Goal: Book appointment/travel/reservation

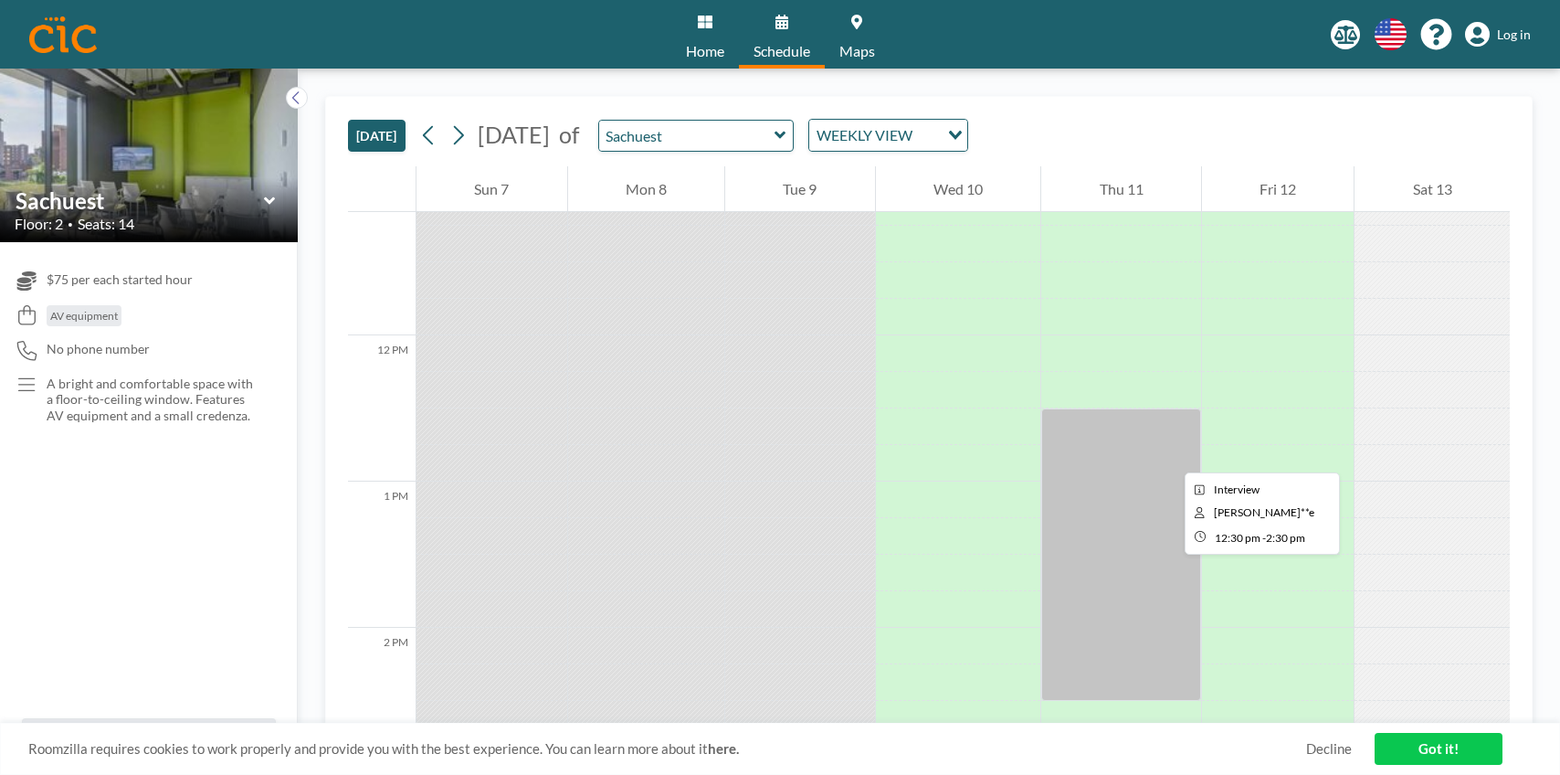
scroll to position [1646, 0]
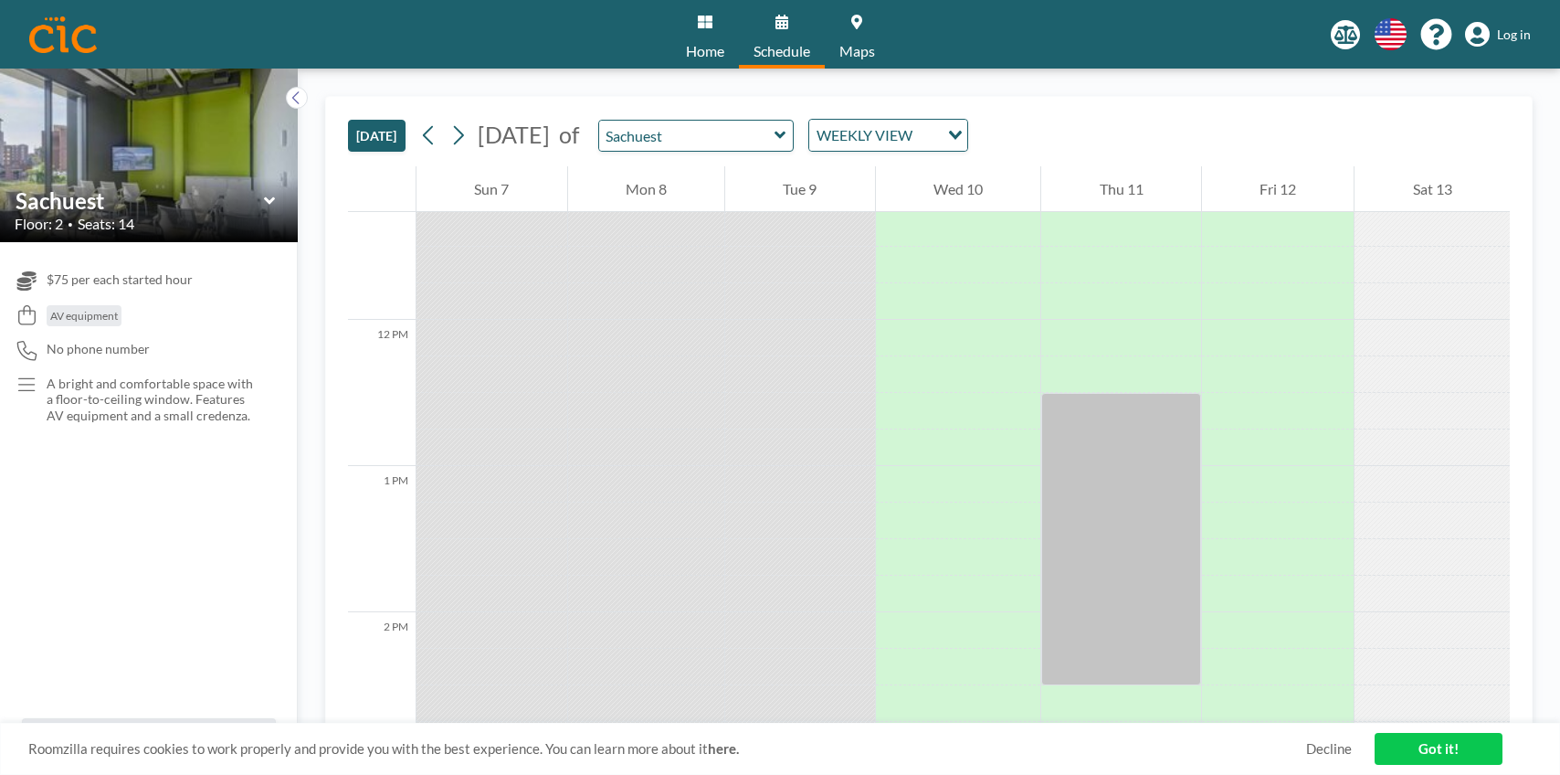
click at [786, 133] on icon at bounding box center [780, 135] width 11 height 7
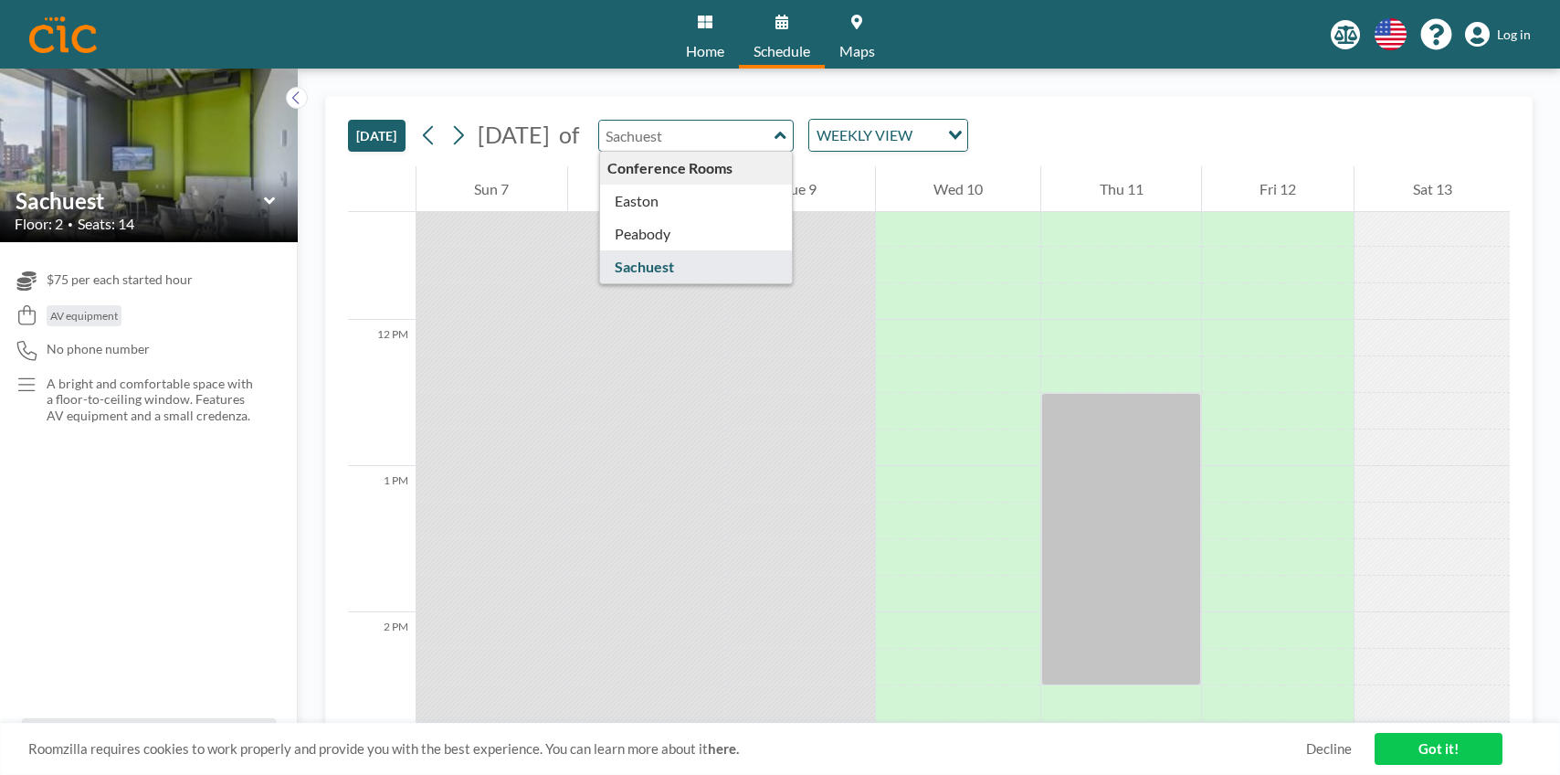
click at [787, 133] on icon at bounding box center [781, 135] width 12 height 18
type input "Sachuest"
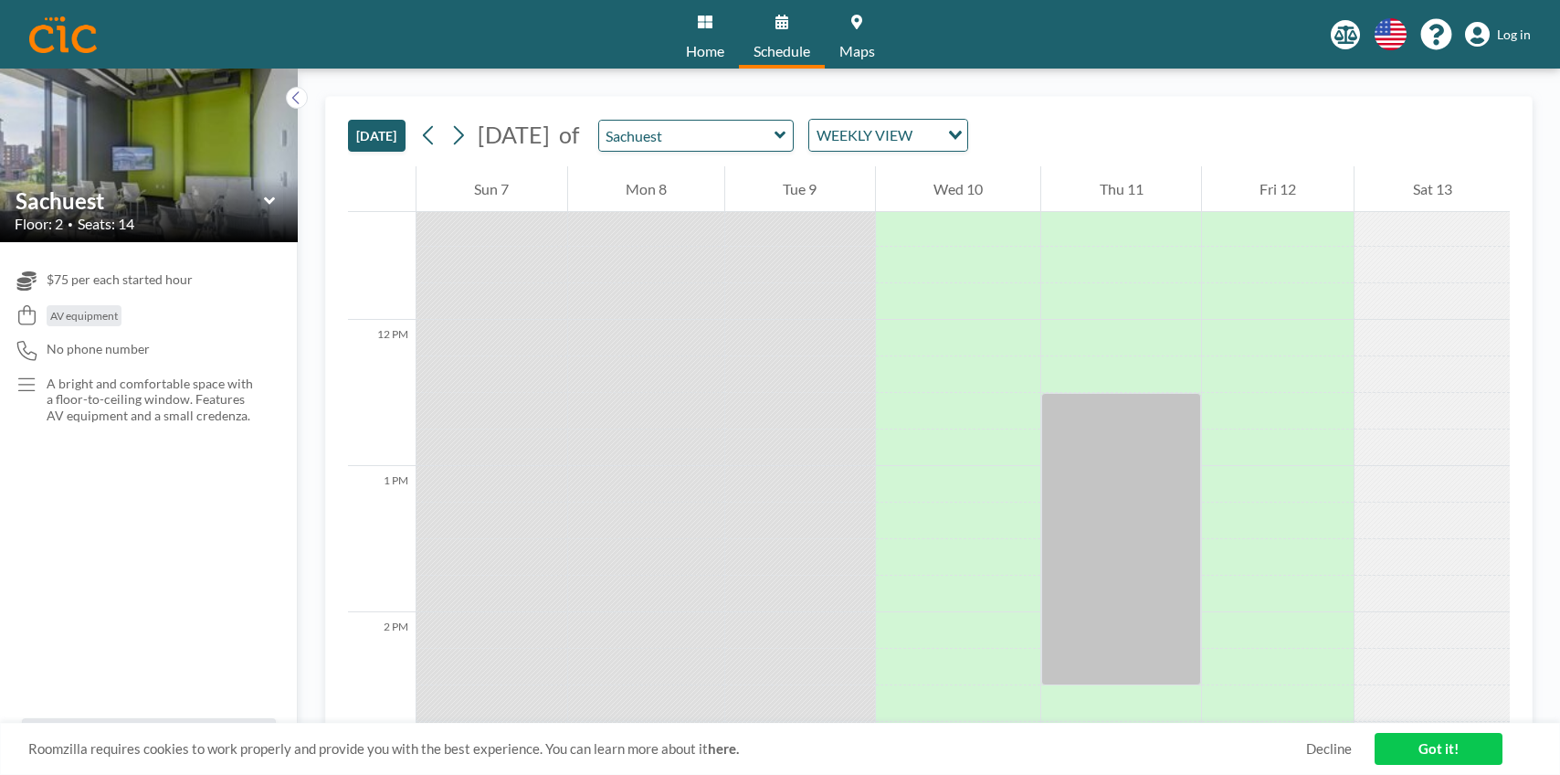
click at [272, 205] on icon at bounding box center [270, 201] width 12 height 18
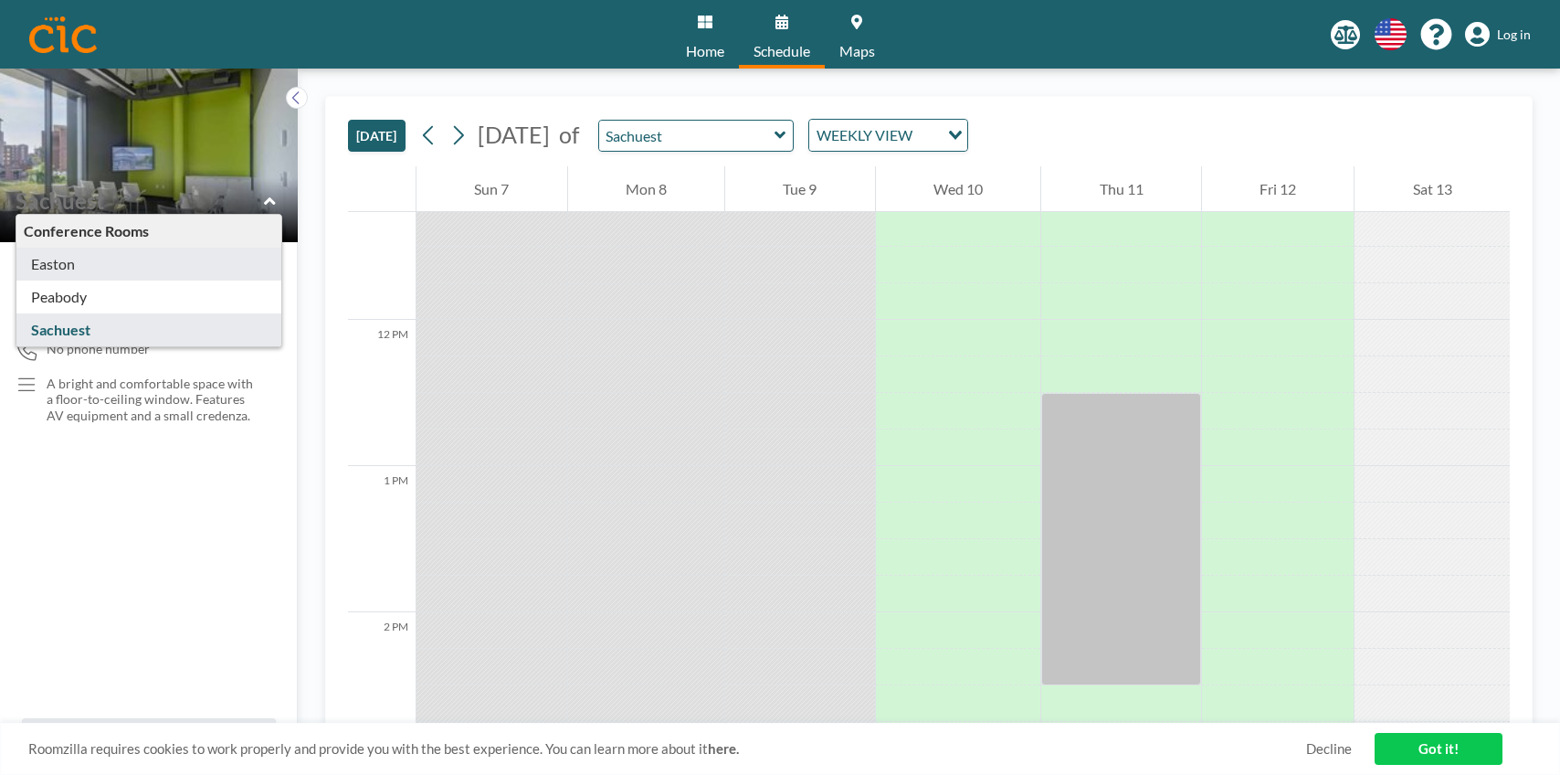
type input "Easton"
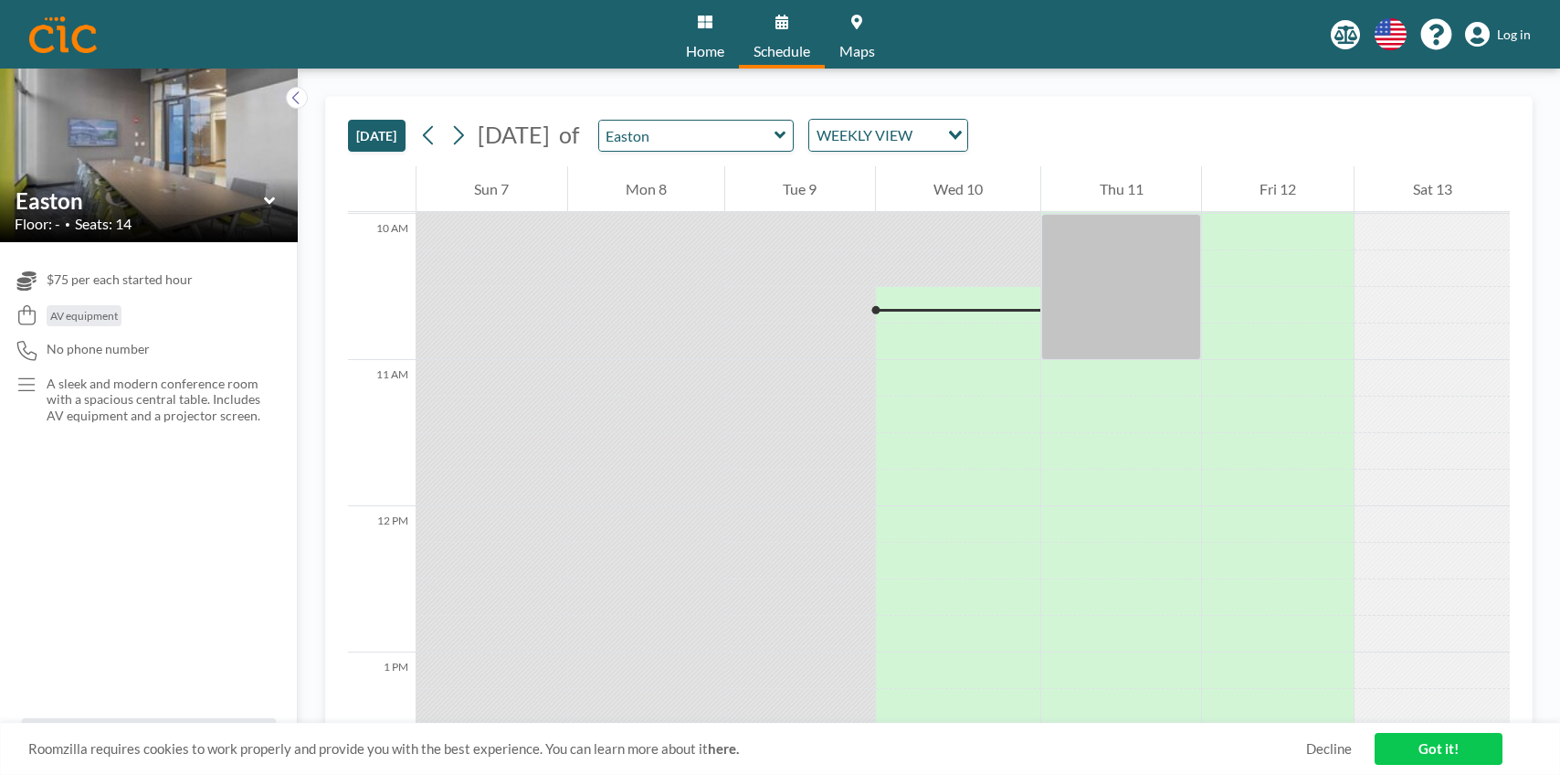
scroll to position [1498, 0]
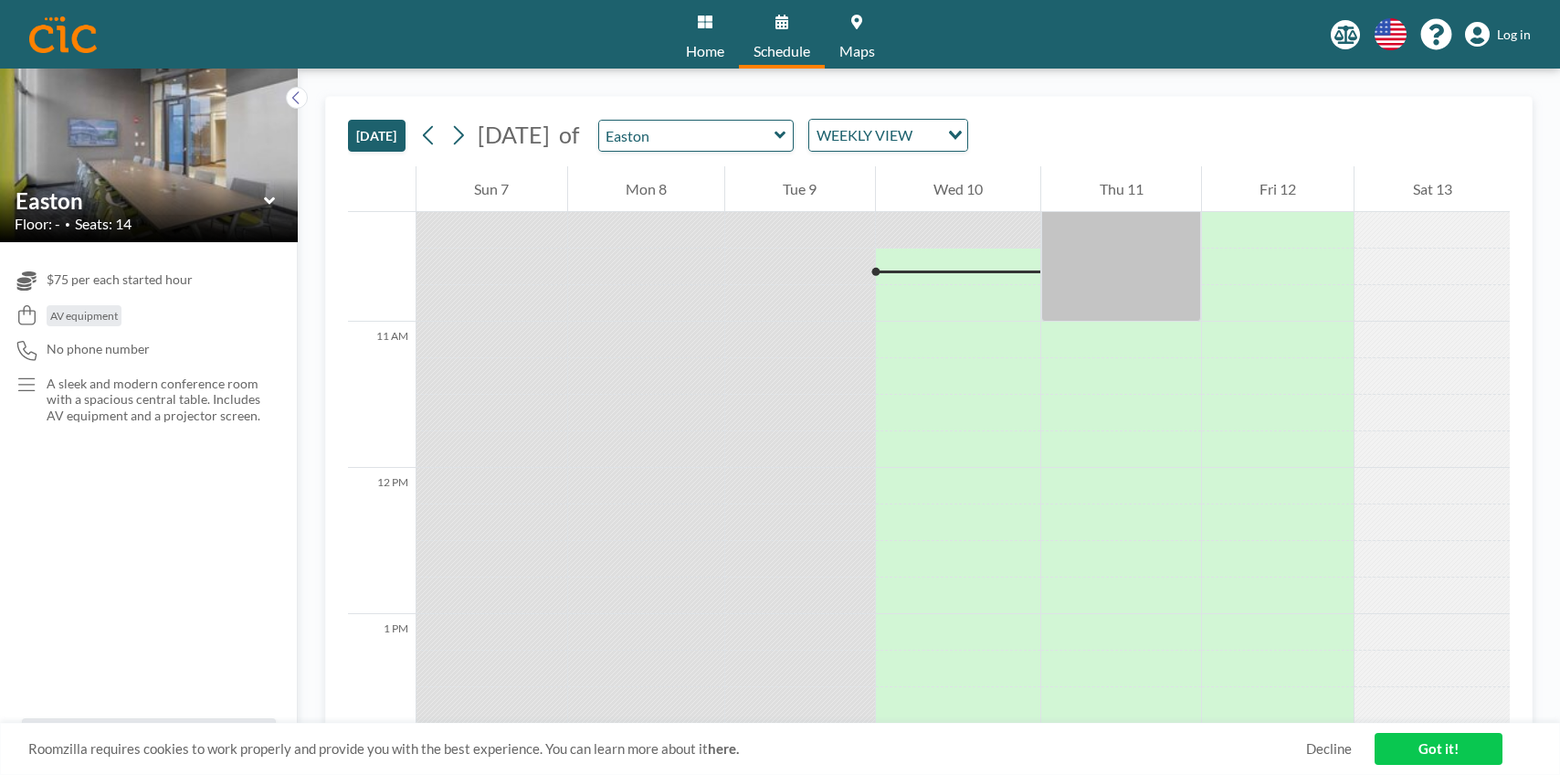
click at [270, 206] on icon at bounding box center [270, 201] width 12 height 18
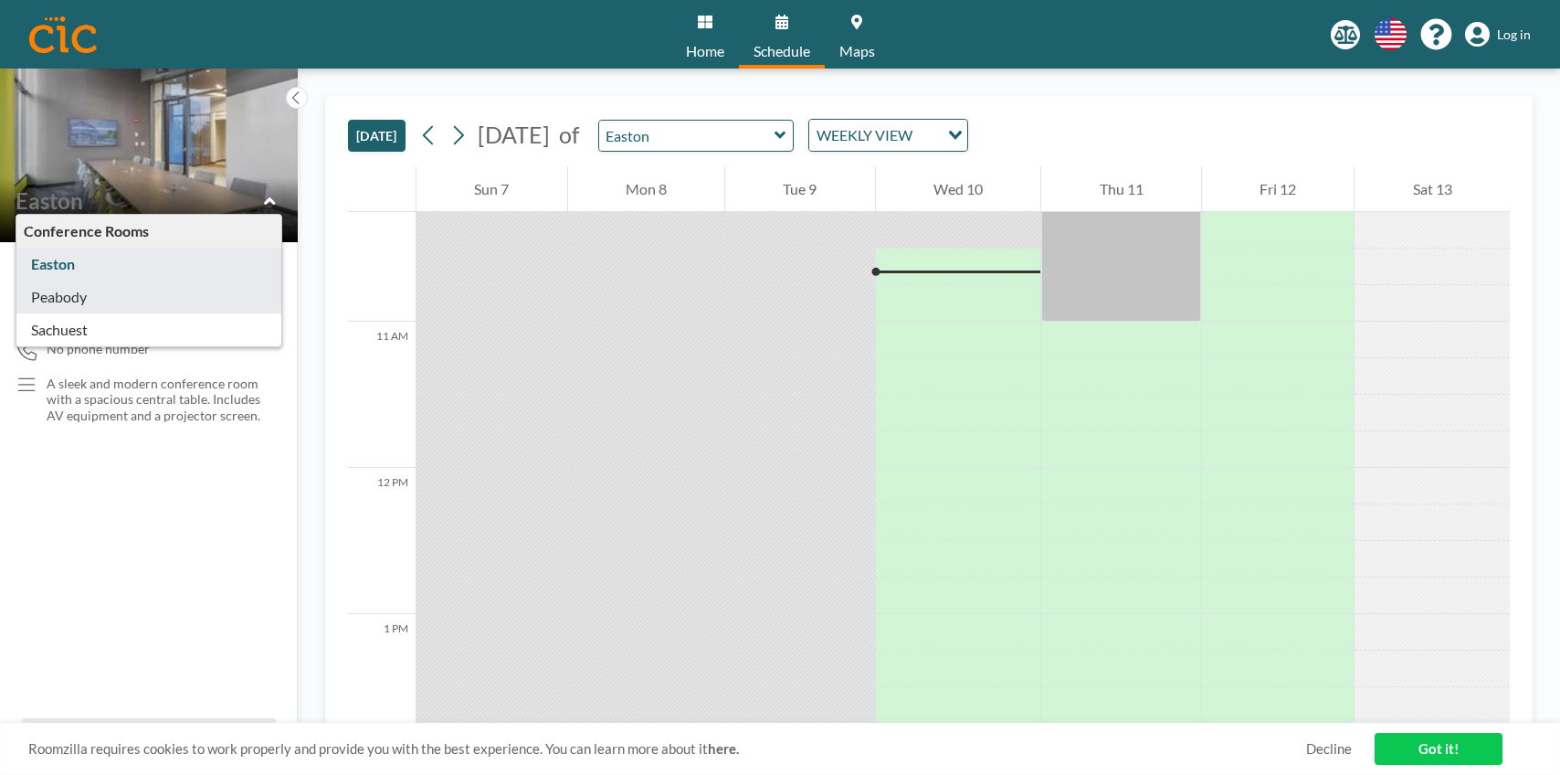
type input "Peabody"
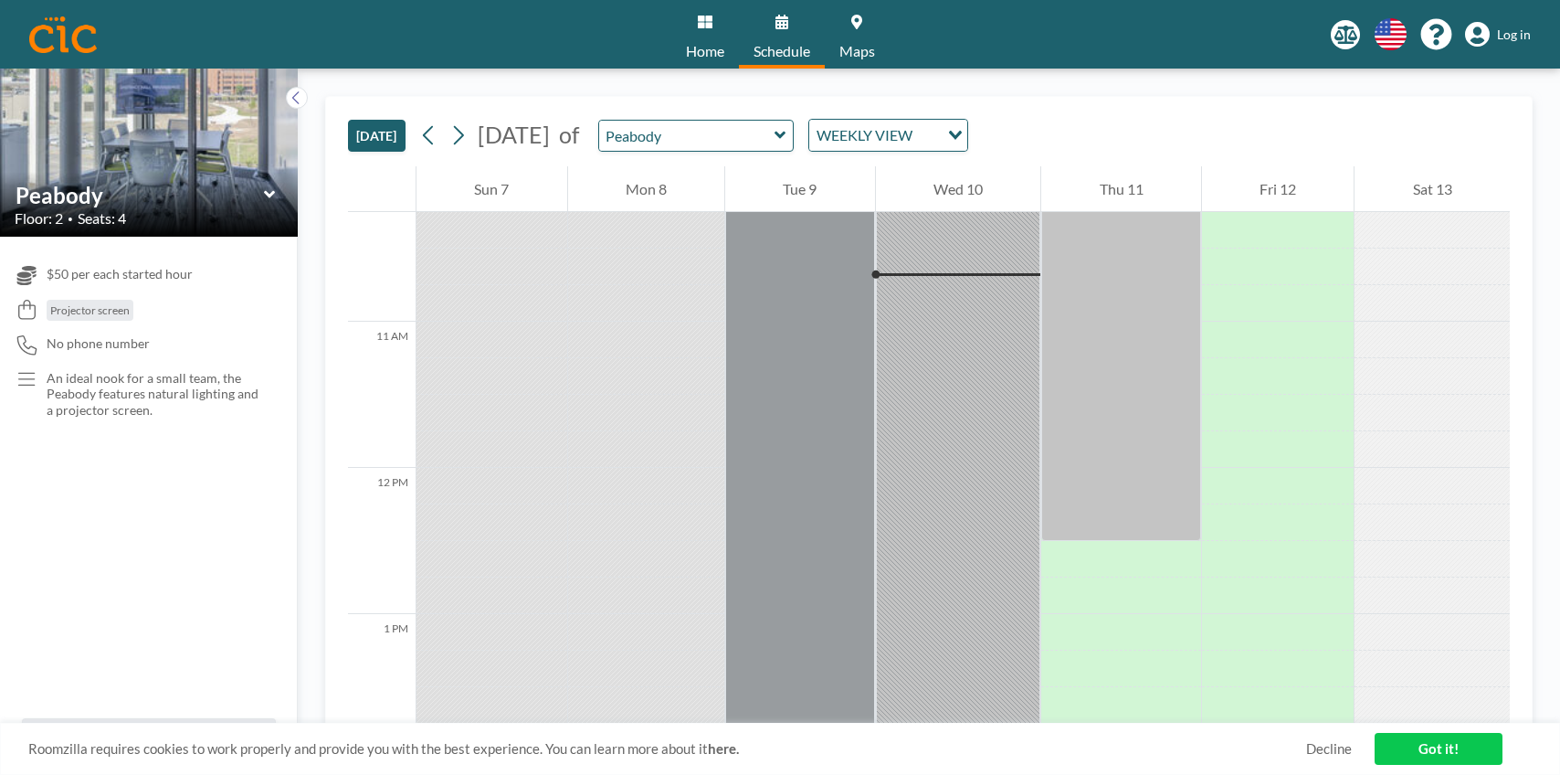
click at [30, 381] on icon at bounding box center [27, 379] width 25 height 19
click at [266, 198] on icon at bounding box center [270, 194] width 12 height 18
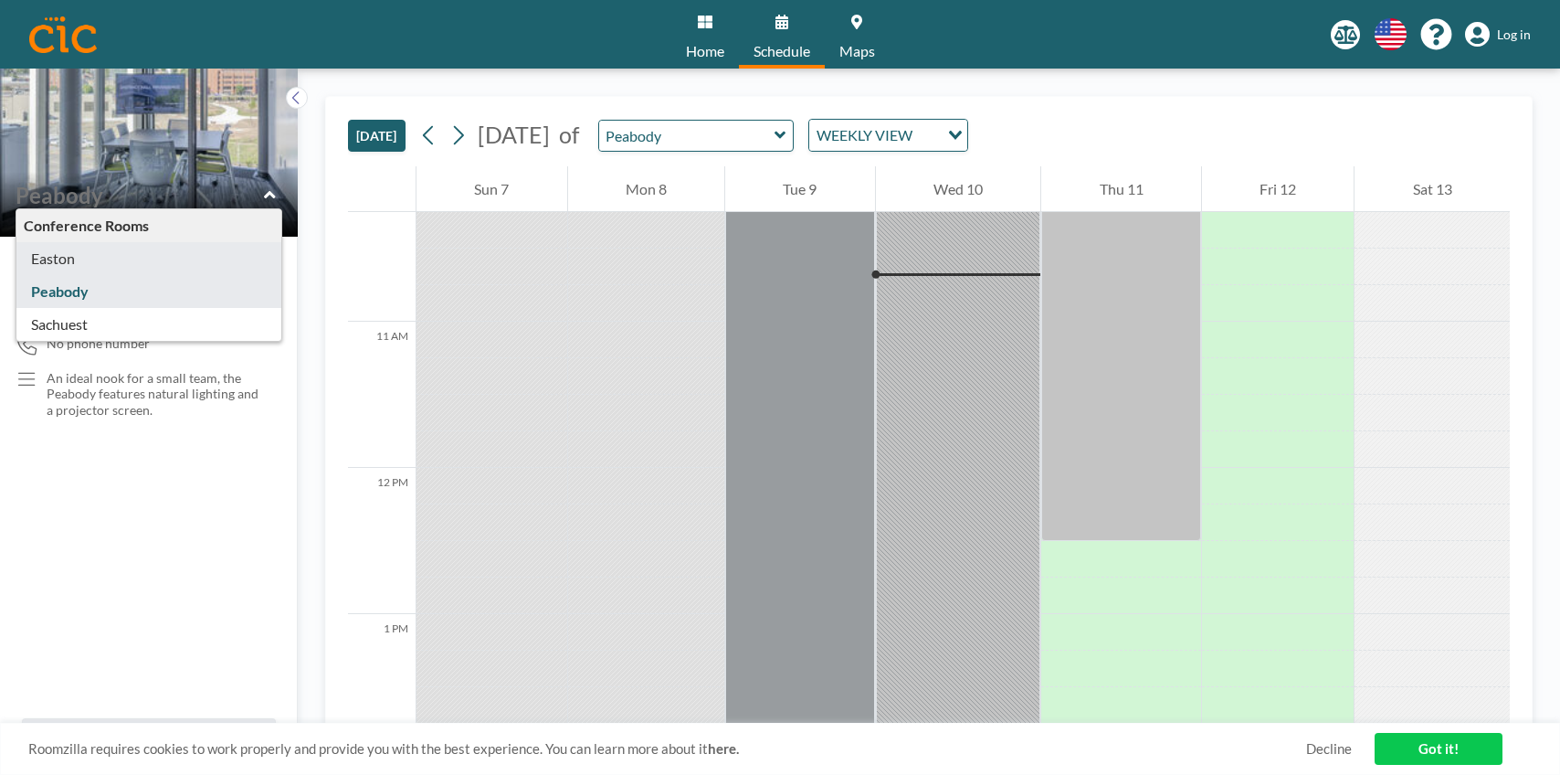
type input "Easton"
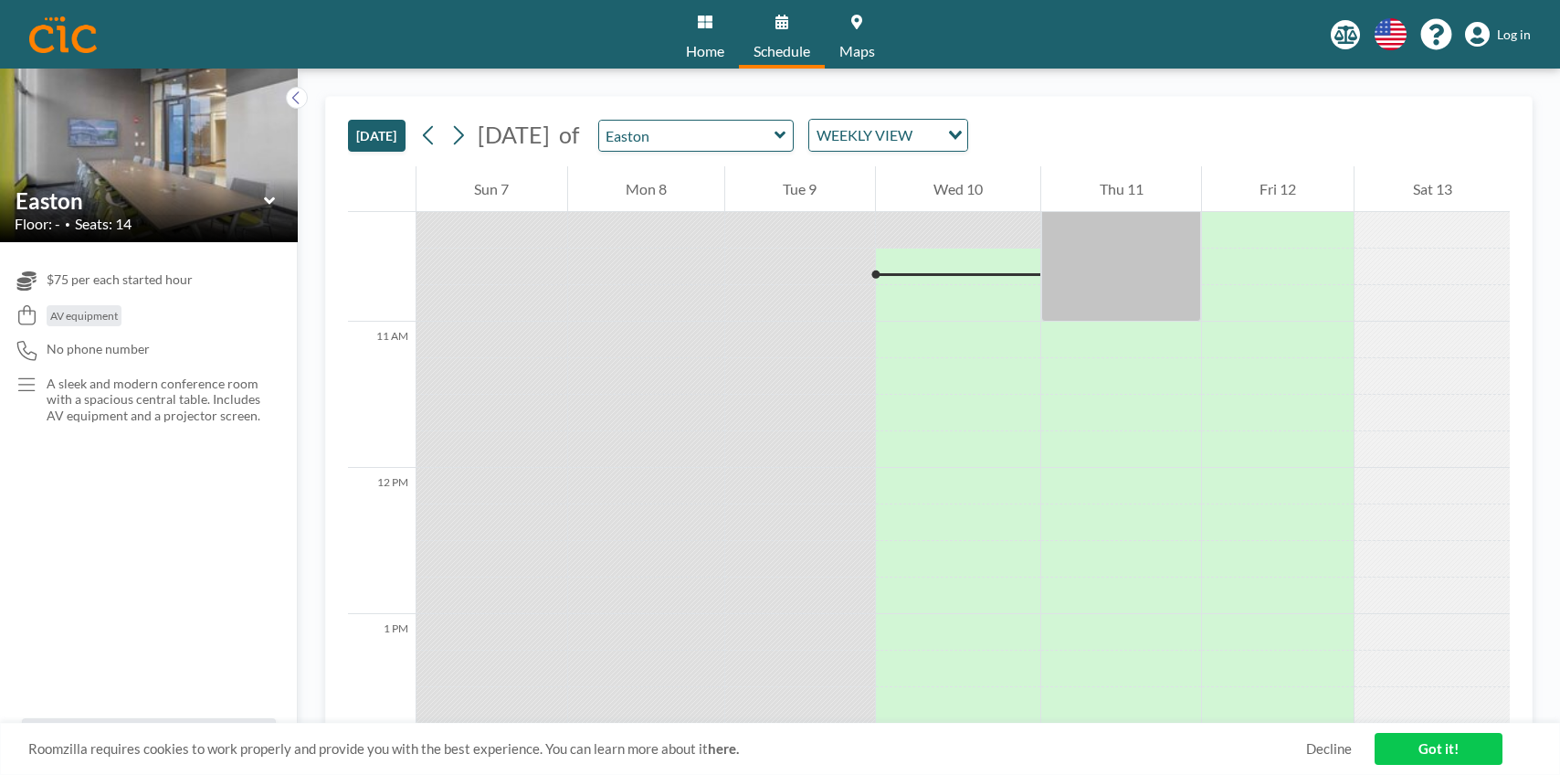
click at [268, 201] on icon at bounding box center [268, 199] width 11 height 7
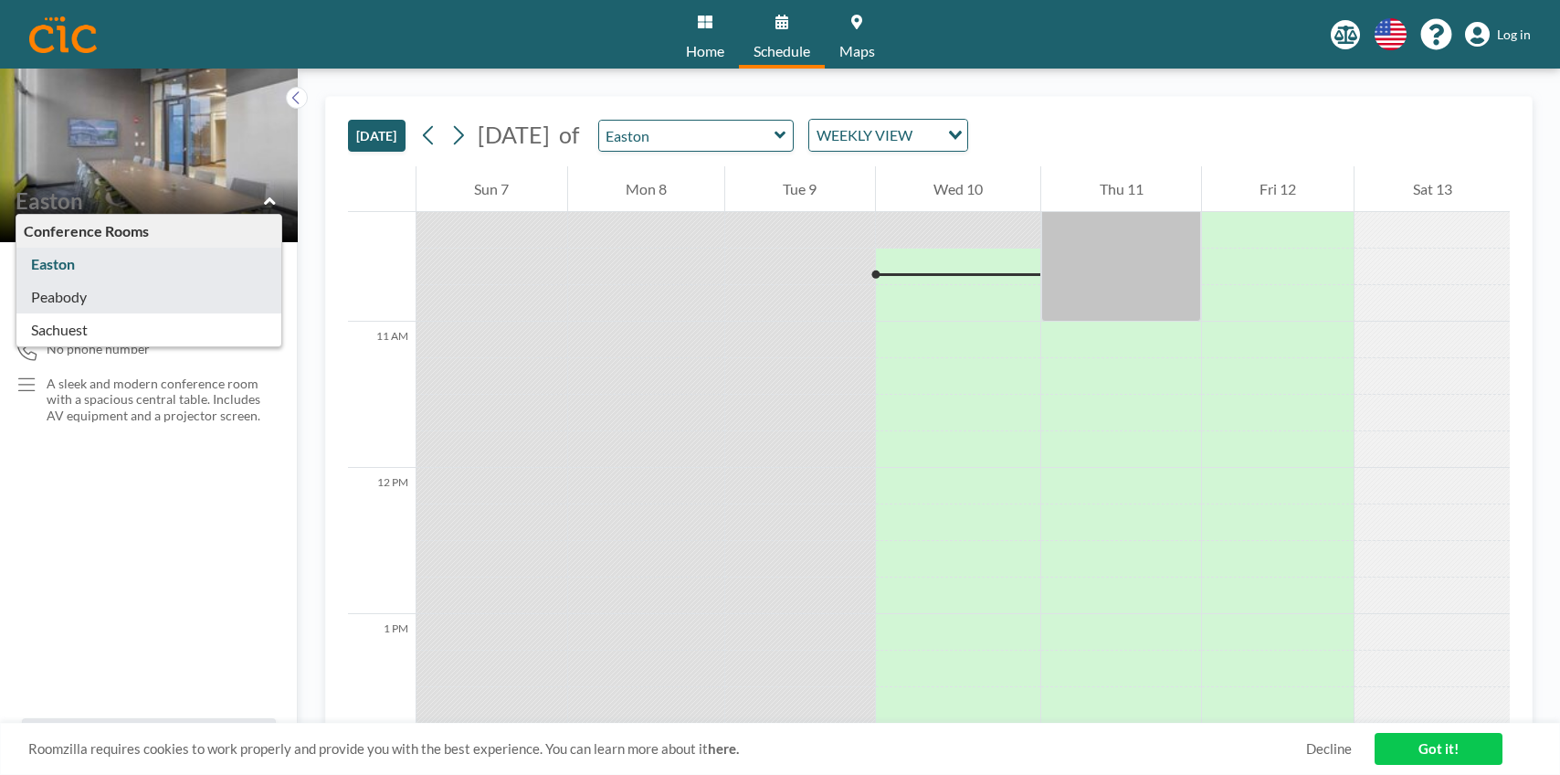
type input "Peabody"
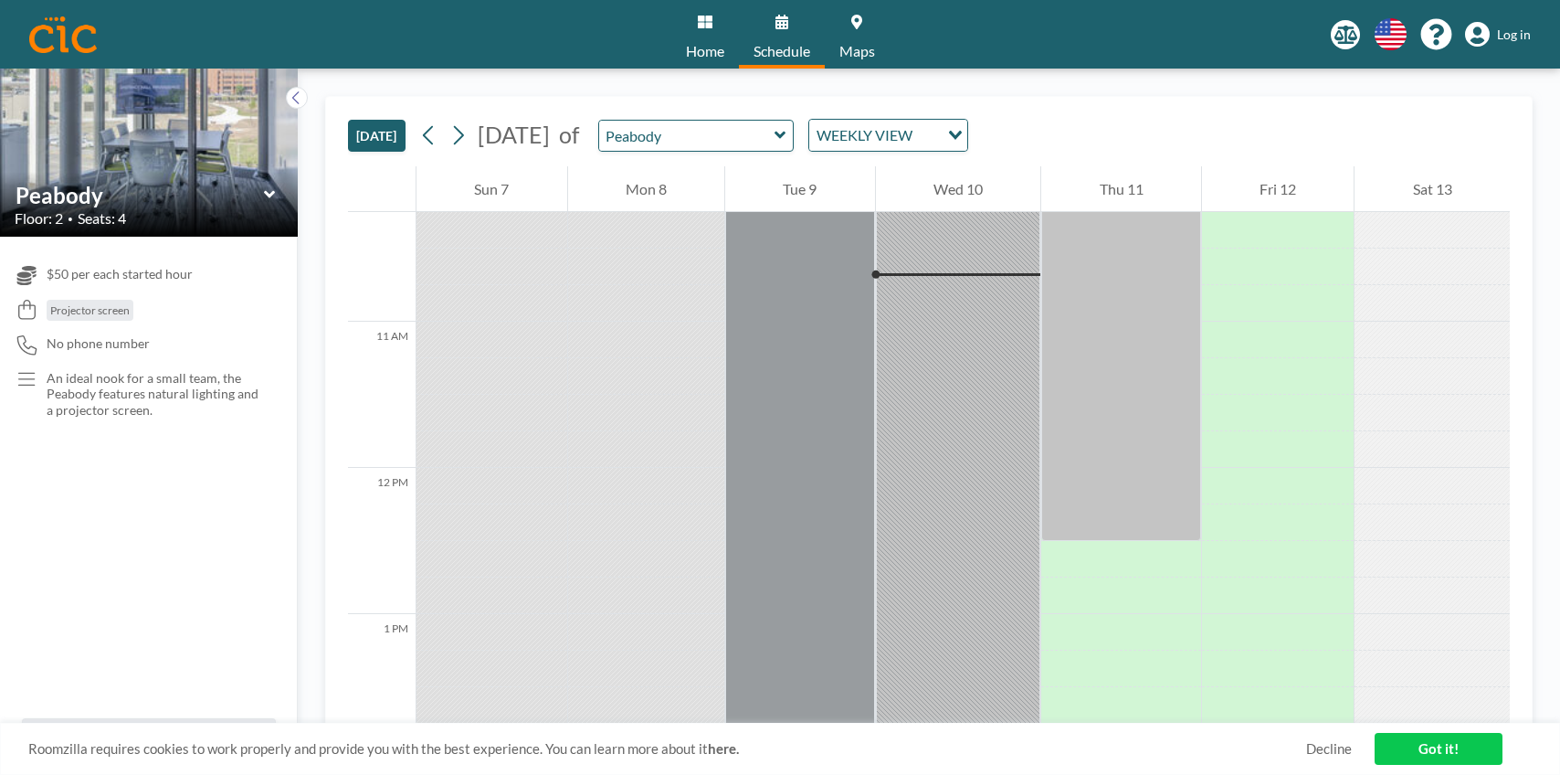
click at [270, 186] on icon at bounding box center [270, 194] width 12 height 18
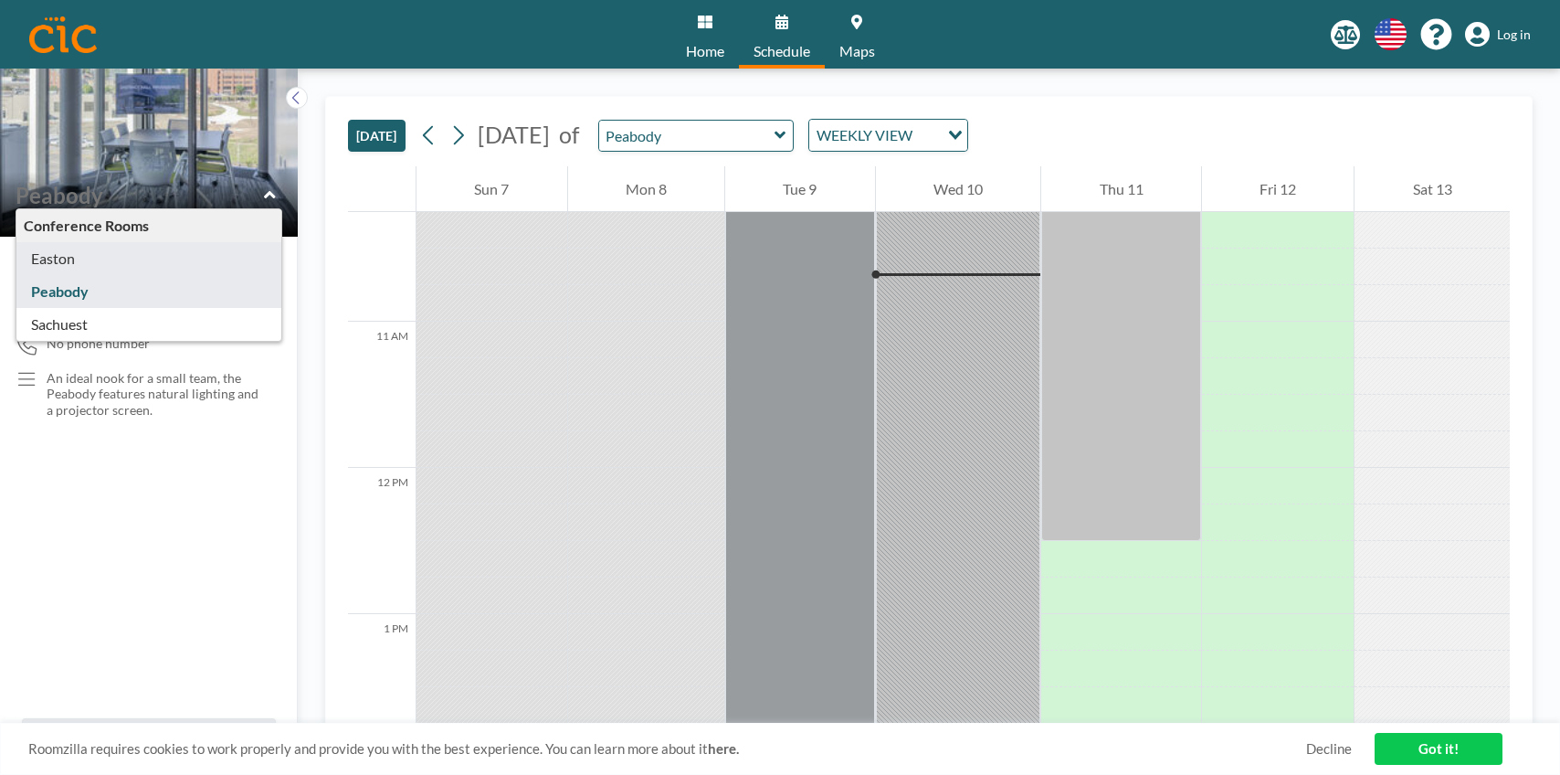
type input "Easton"
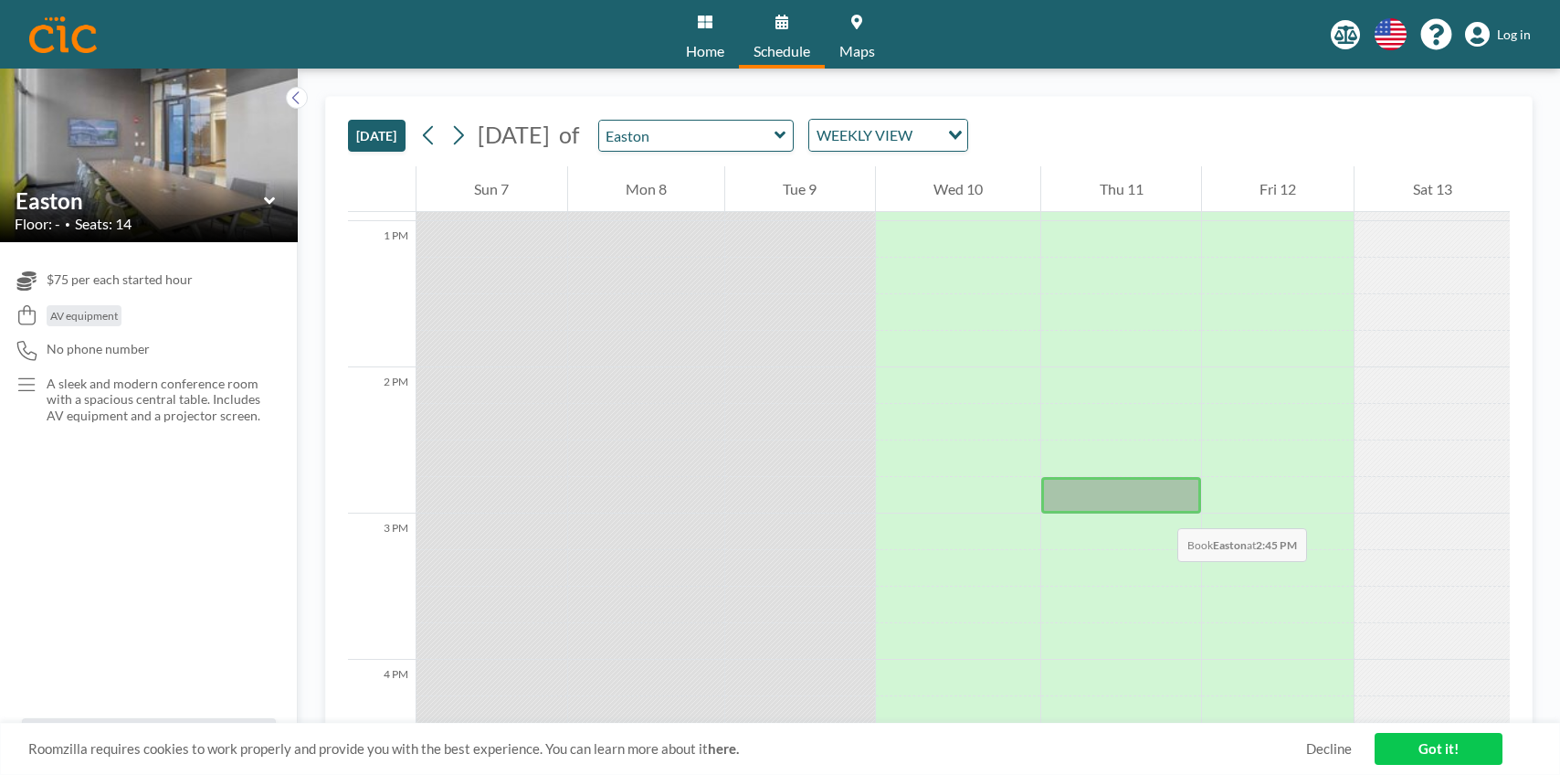
scroll to position [1889, 0]
click at [787, 140] on icon at bounding box center [781, 135] width 12 height 18
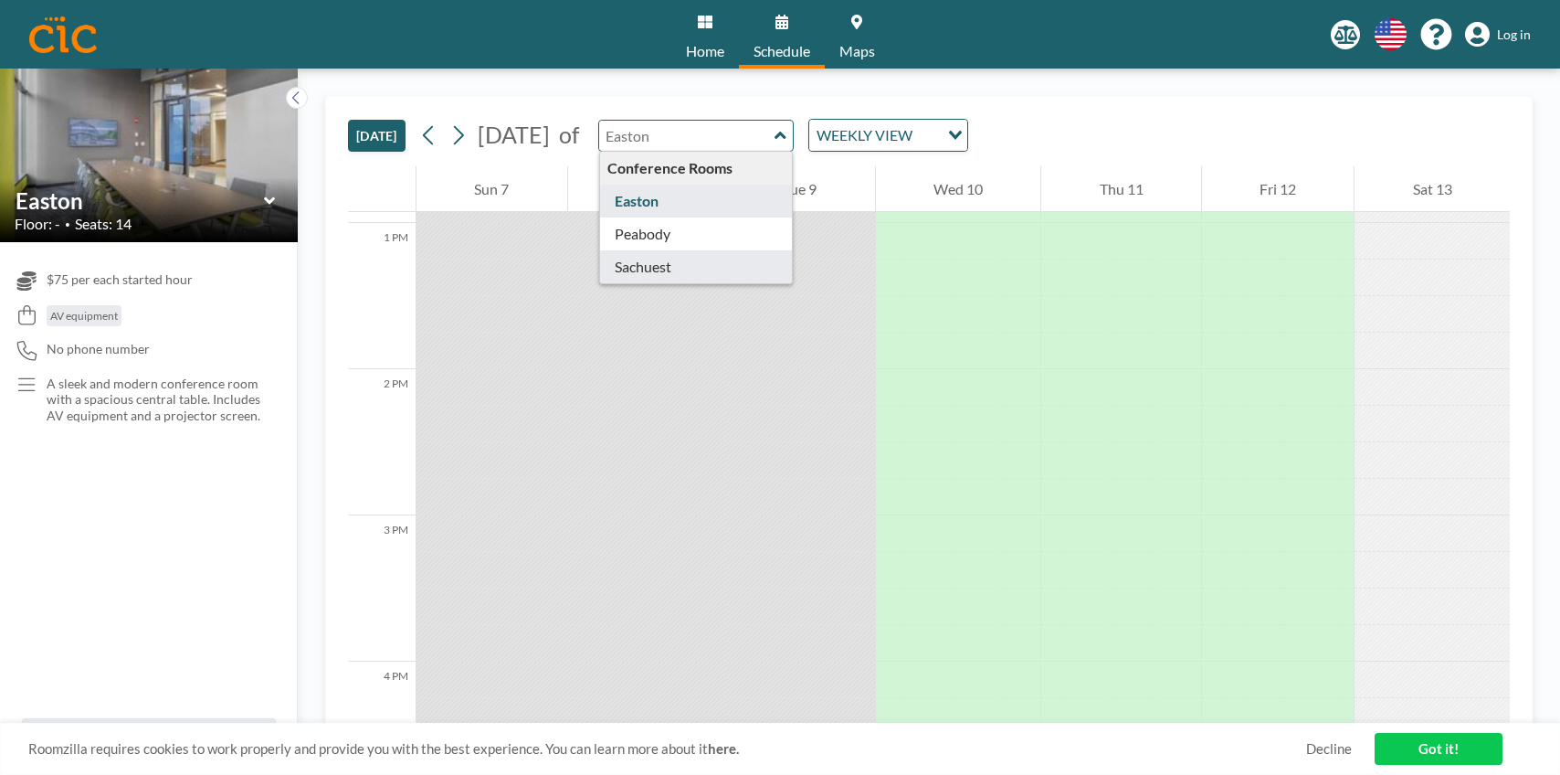
type input "Sachuest"
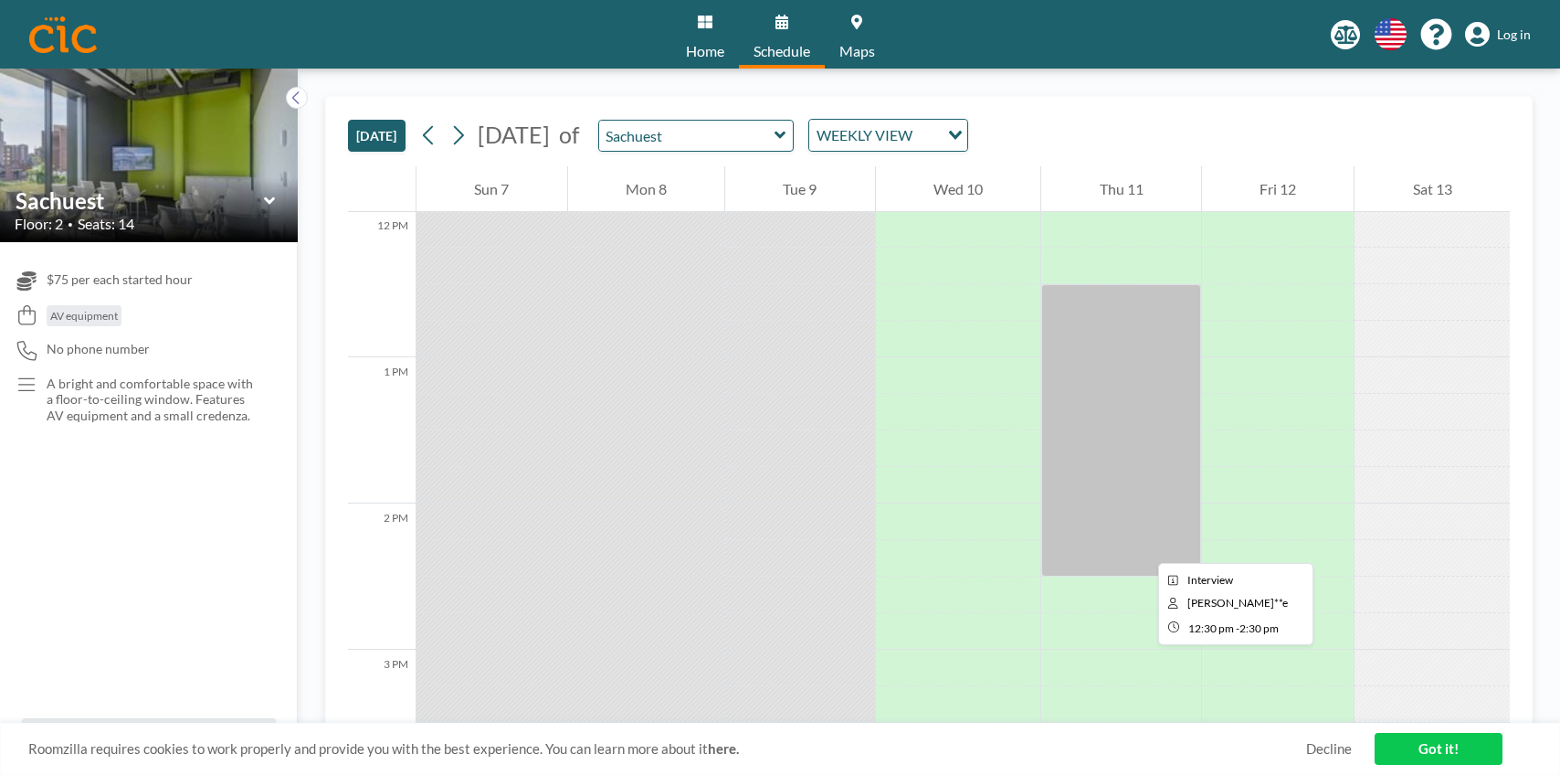
scroll to position [1764, 0]
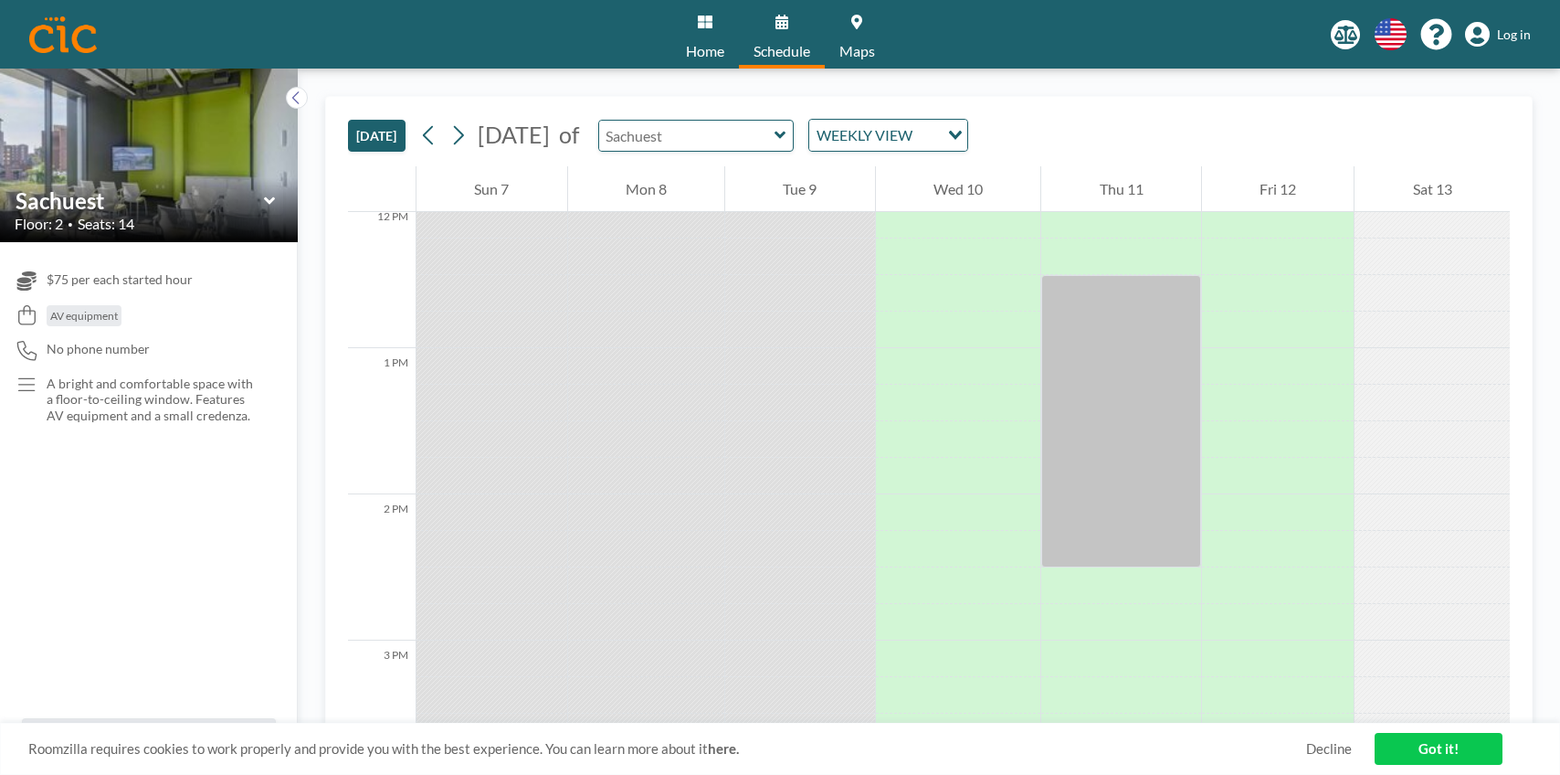
click at [775, 148] on input "text" at bounding box center [686, 136] width 175 height 30
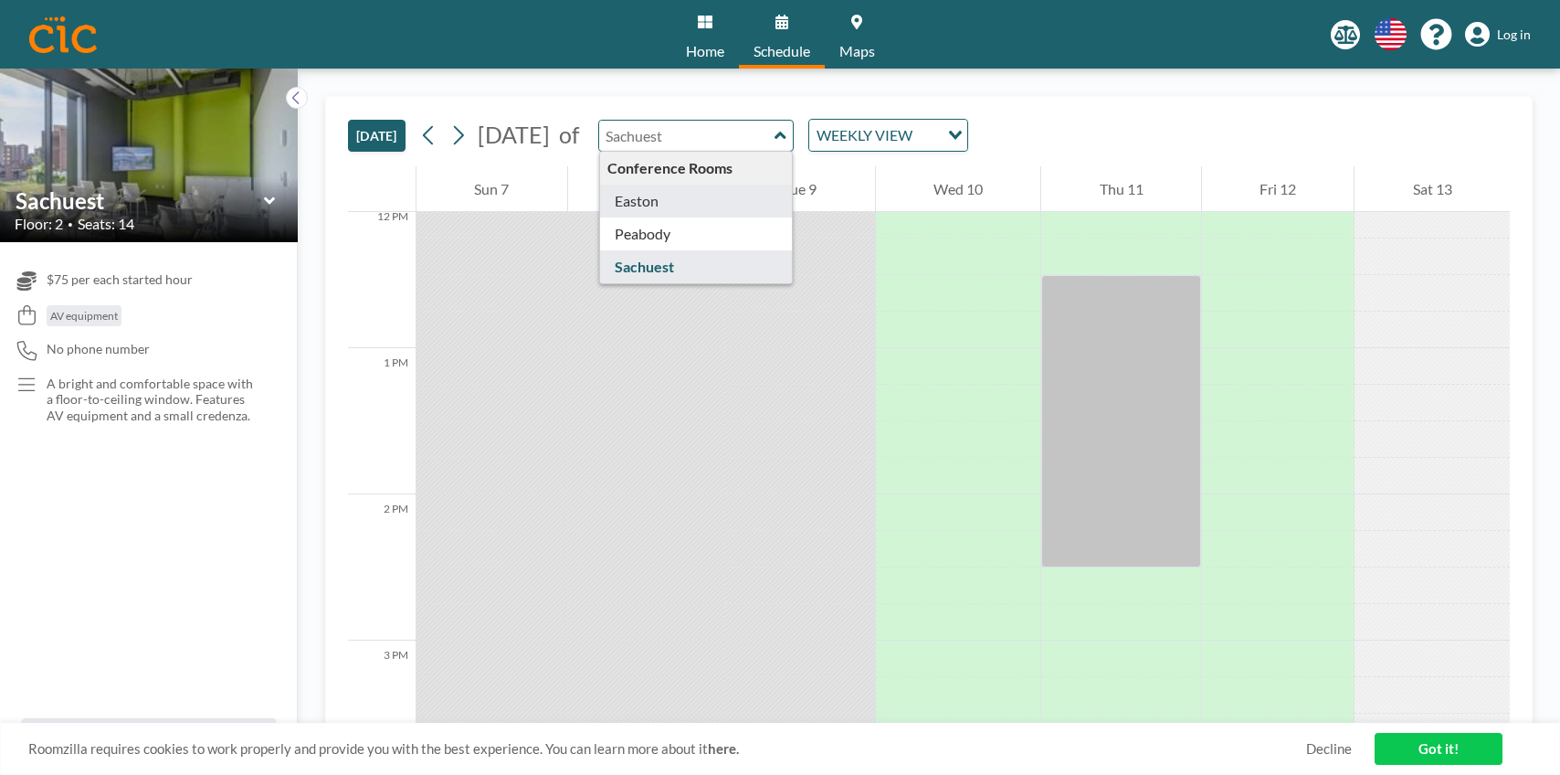
type input "Easton"
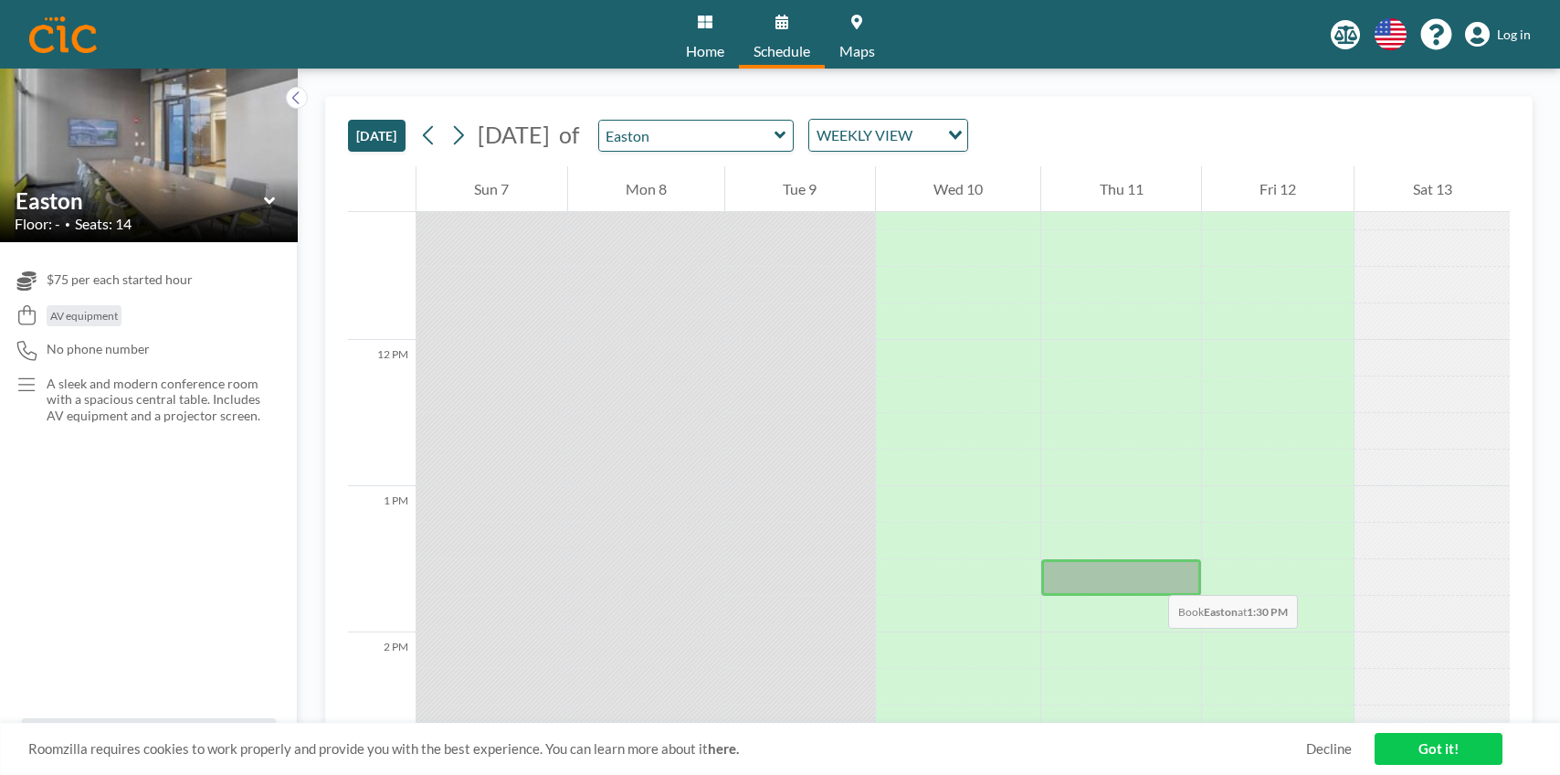
scroll to position [1629, 0]
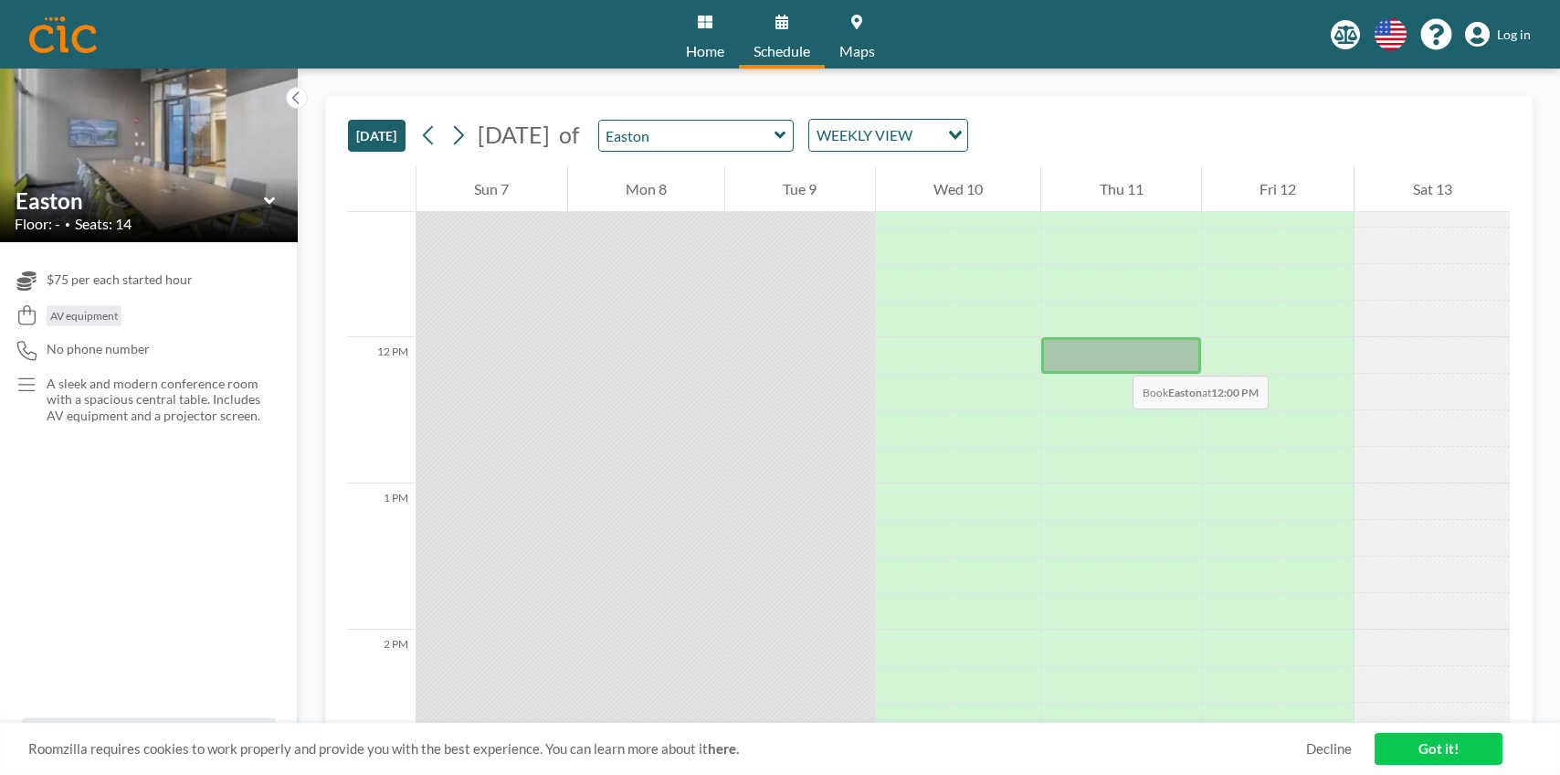
click at [1115, 357] on div at bounding box center [1122, 355] width 160 height 37
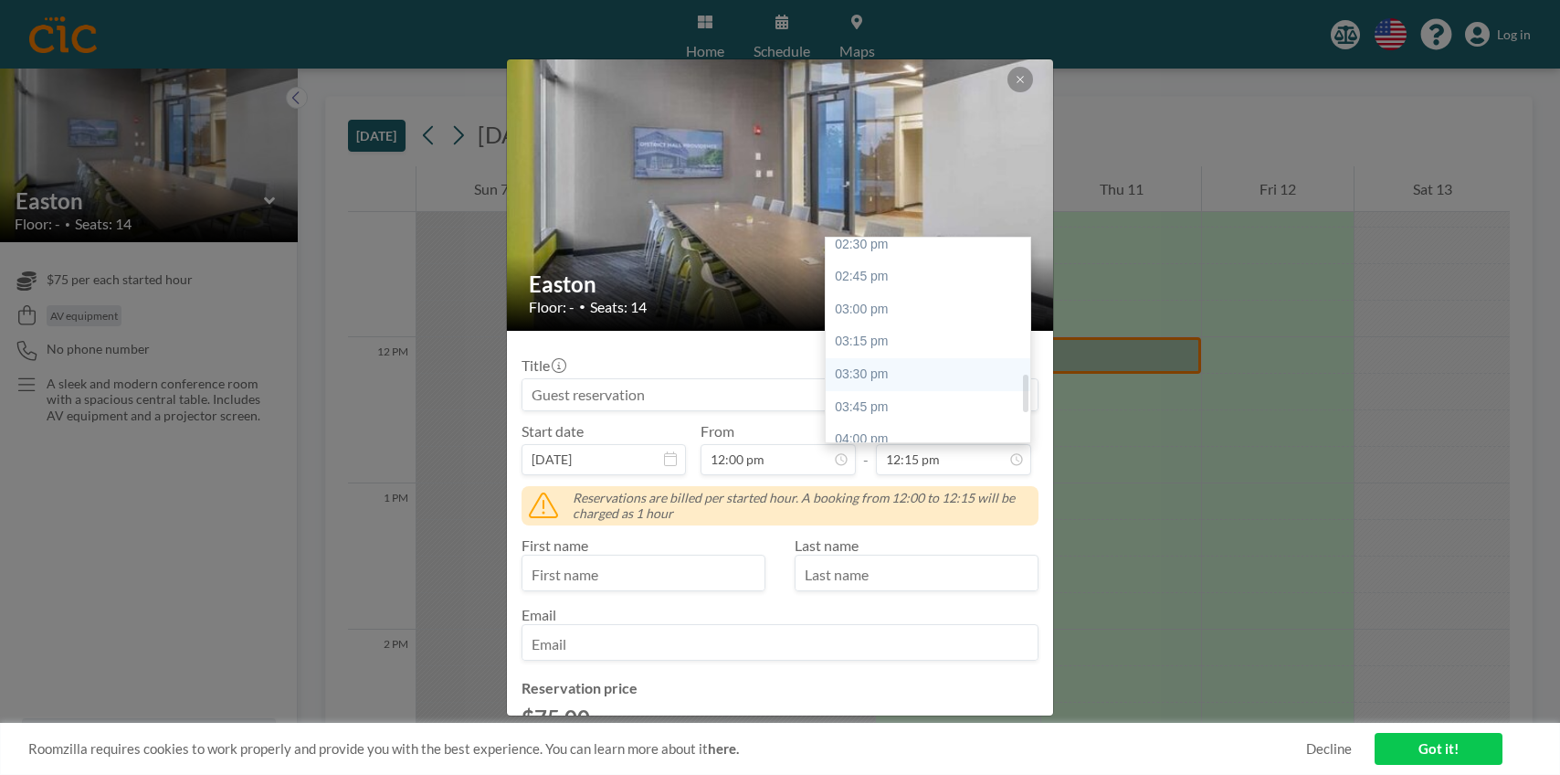
scroll to position [731, 0]
click at [920, 428] on div "04:00 pm" at bounding box center [928, 433] width 205 height 33
type input "04:00 pm"
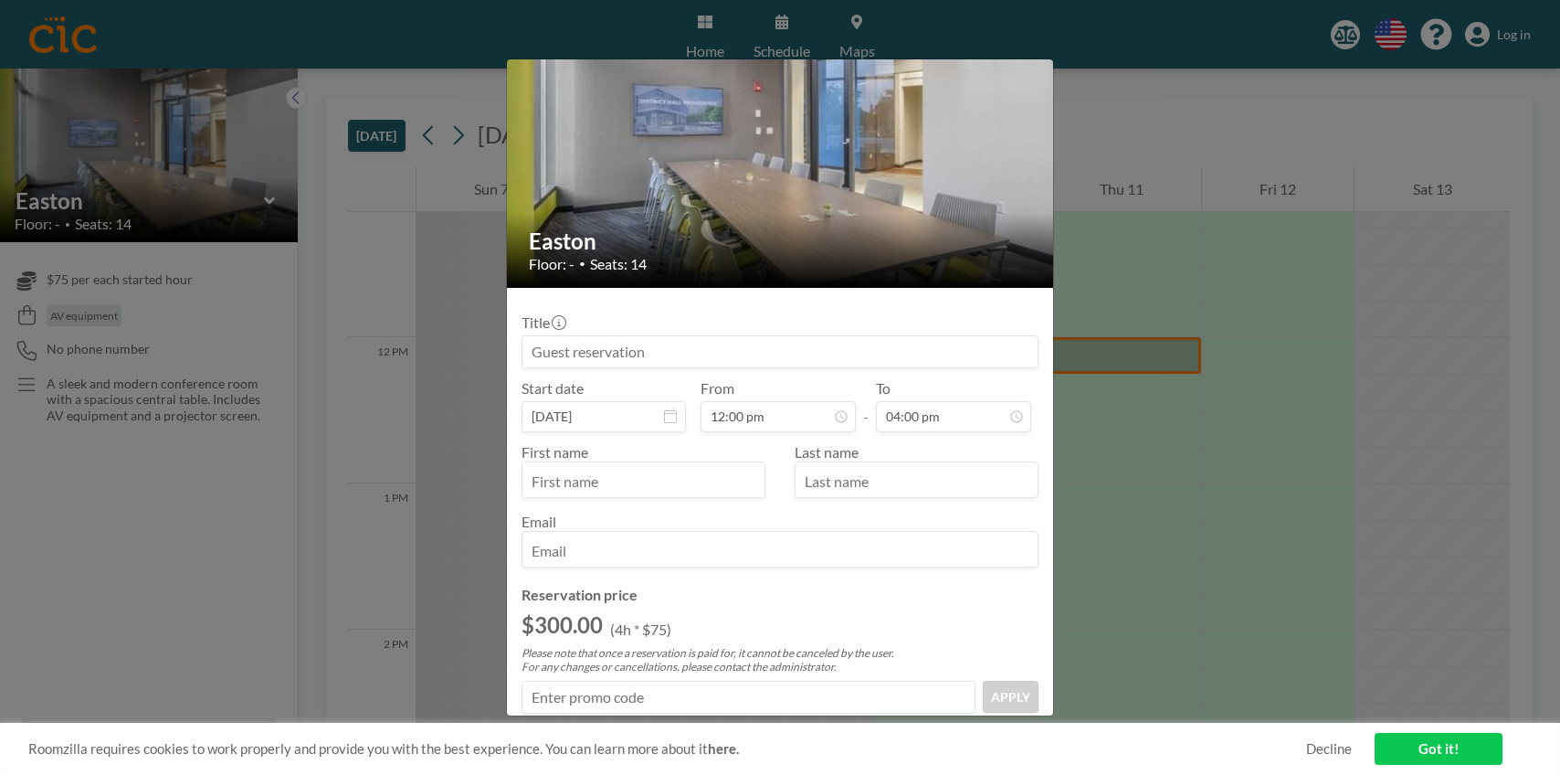
scroll to position [61, 0]
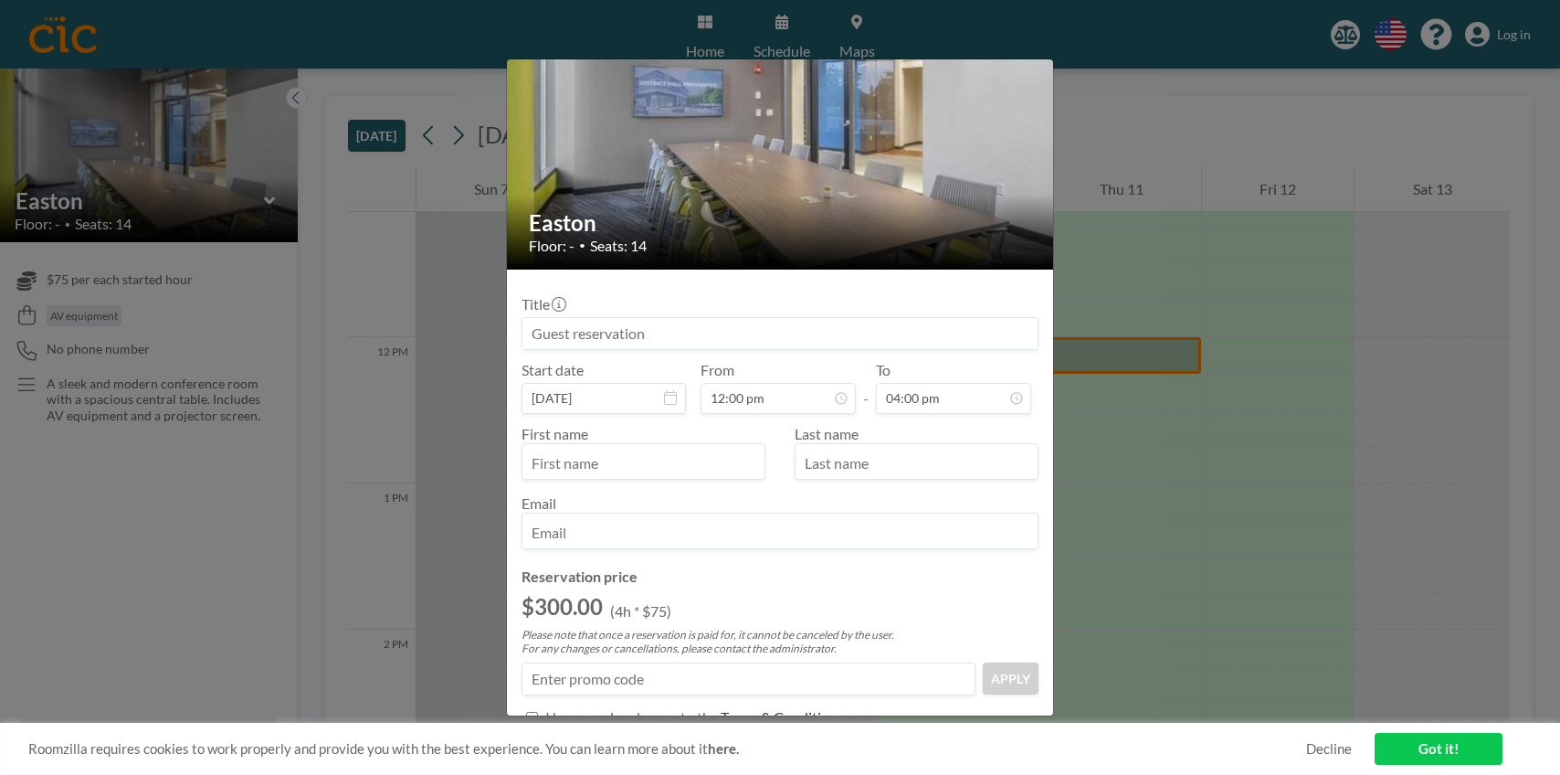
click at [642, 449] on input "text" at bounding box center [644, 463] width 242 height 31
type input "Pegah"
type input "[PERSON_NAME]"
click at [572, 528] on input "email" at bounding box center [780, 532] width 515 height 31
type input "[EMAIL_ADDRESS][DOMAIN_NAME]"
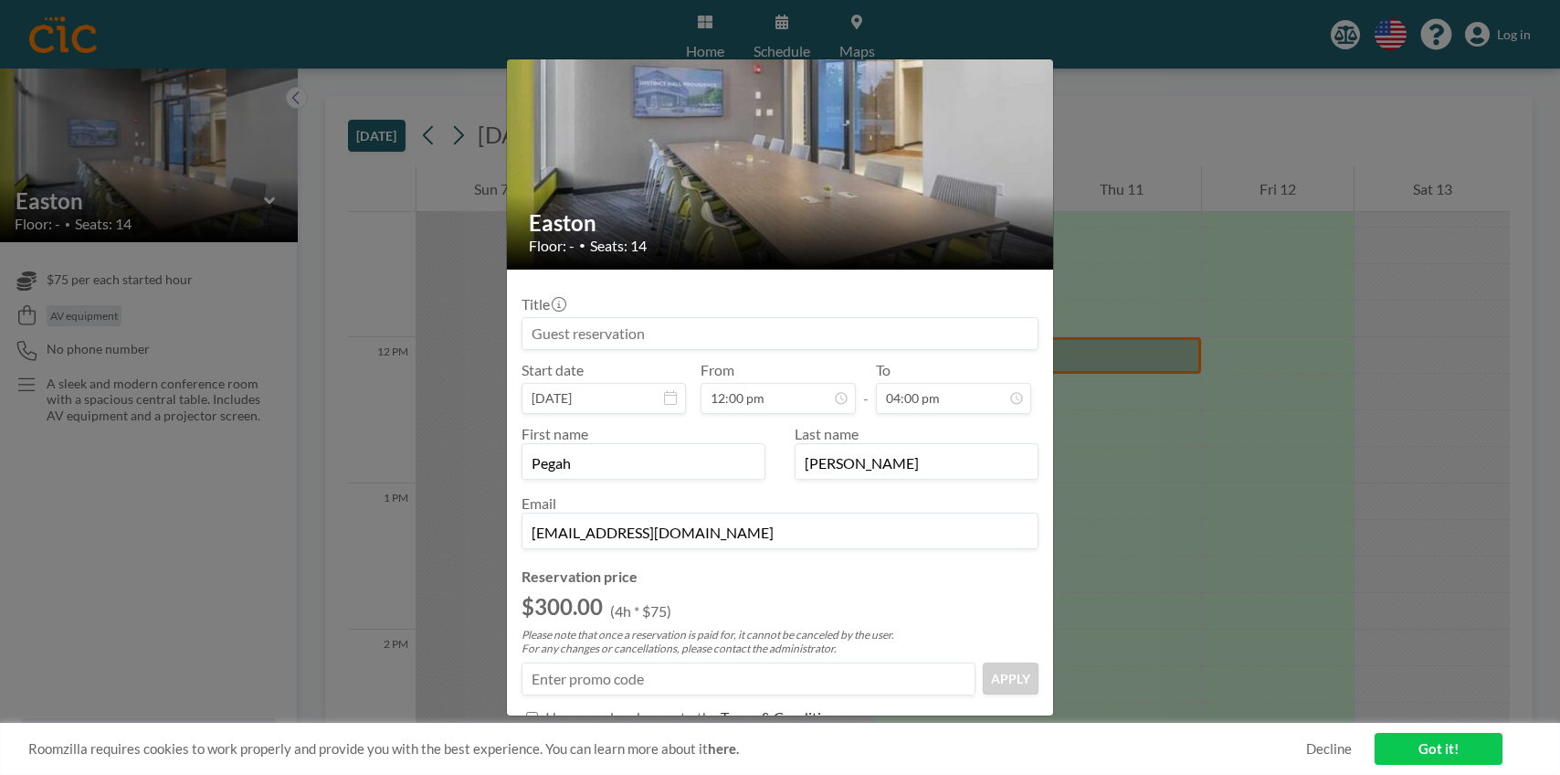
scroll to position [172, 0]
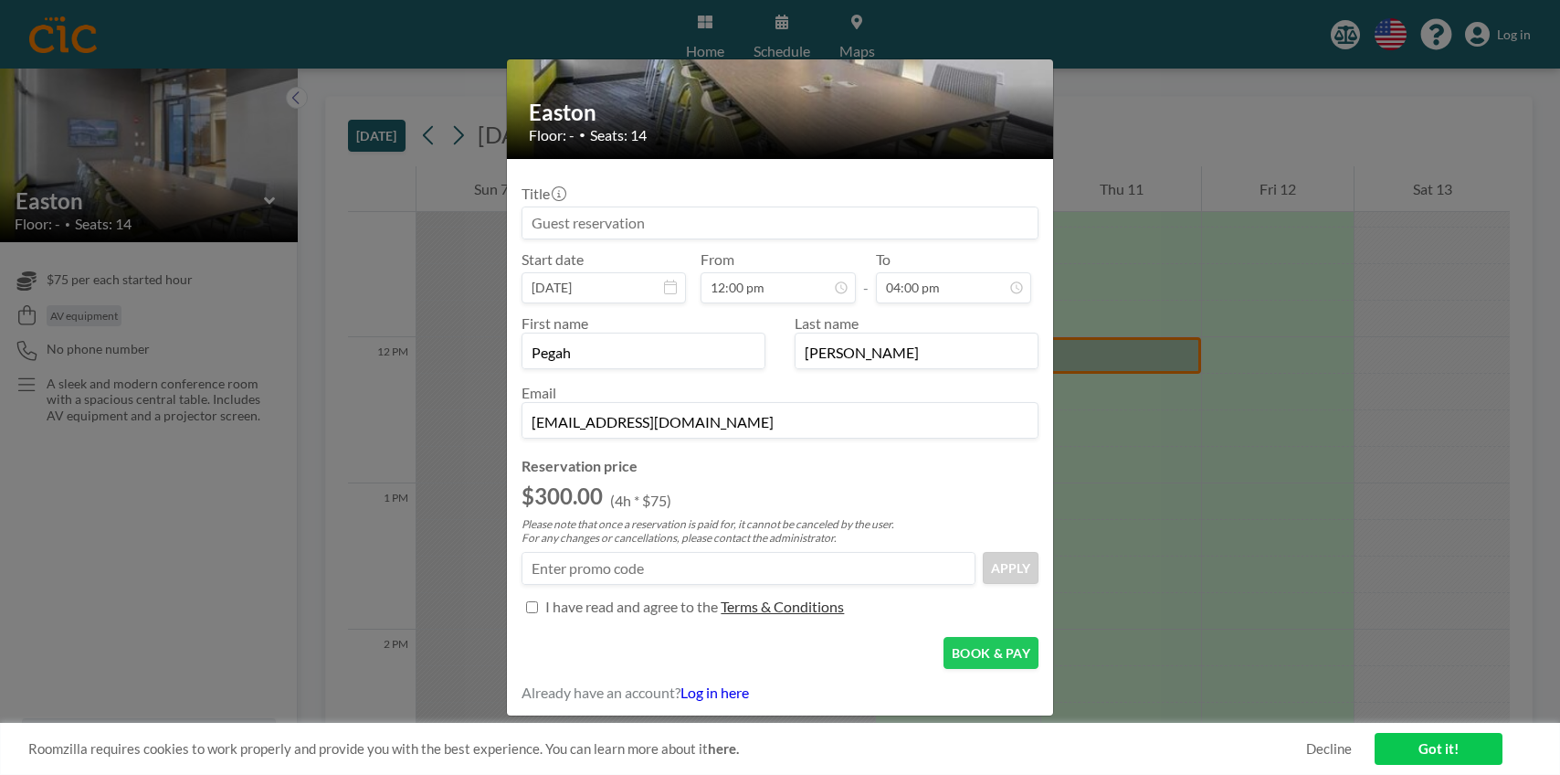
click at [532, 601] on input "Title" at bounding box center [532, 607] width 12 height 12
checkbox input "true"
click at [1018, 657] on button "BOOK & PAY" at bounding box center [991, 653] width 95 height 32
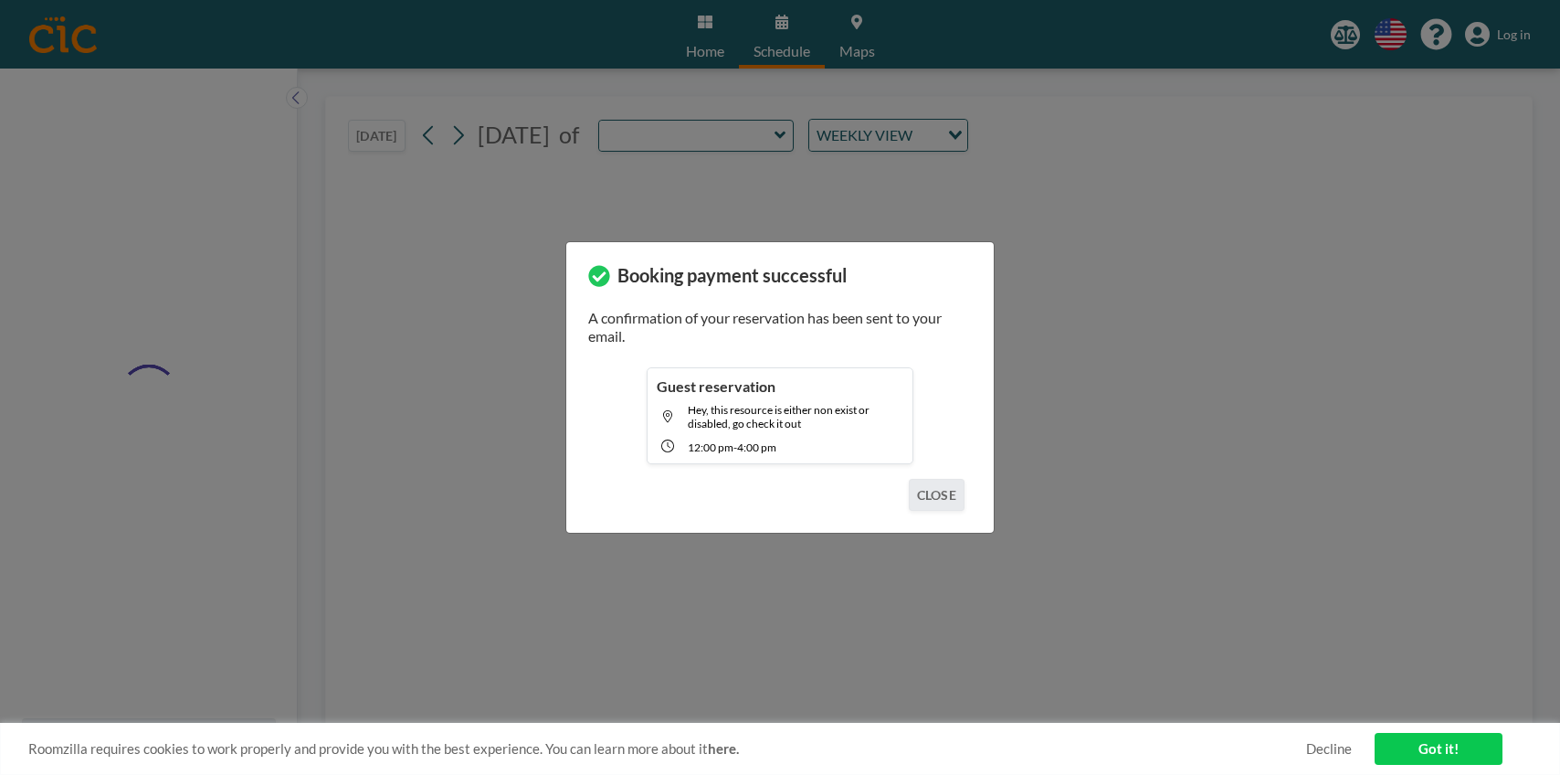
type input "Easton"
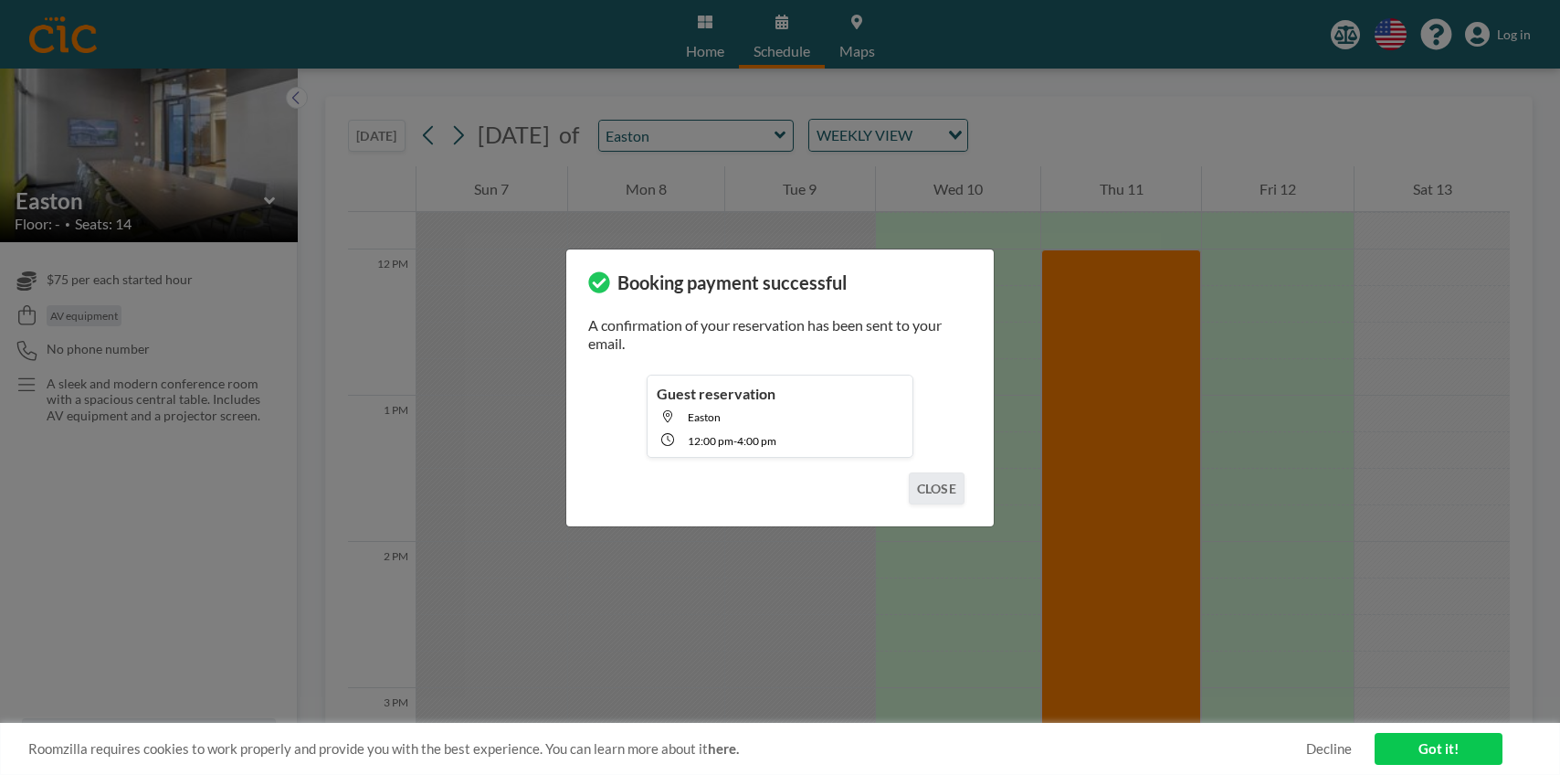
scroll to position [1718, 0]
click at [945, 484] on button "CLOSE" at bounding box center [937, 488] width 56 height 32
